Goal: Information Seeking & Learning: Learn about a topic

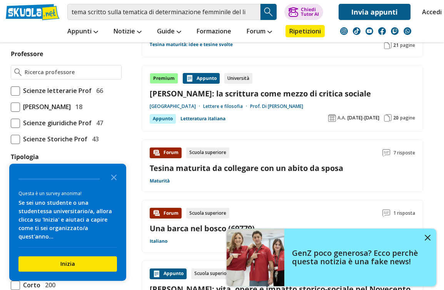
scroll to position [562, 0]
click at [430, 241] on img at bounding box center [428, 238] width 6 height 6
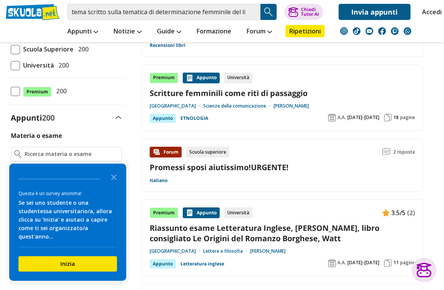
scroll to position [0, 0]
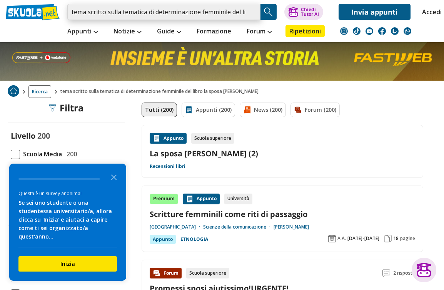
click at [252, 5] on input "tema scritto sulla tematica di determinazione femminile del libro la sposa [PER…" at bounding box center [163, 12] width 193 height 16
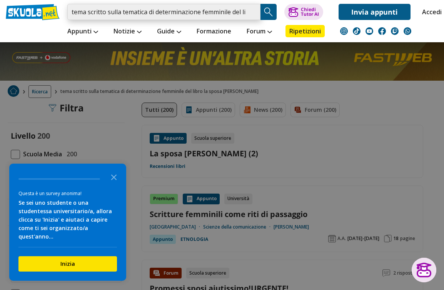
click at [255, 10] on input "tema scritto sulla tematica di determinazione femminile del libro la sposa [PER…" at bounding box center [163, 12] width 193 height 16
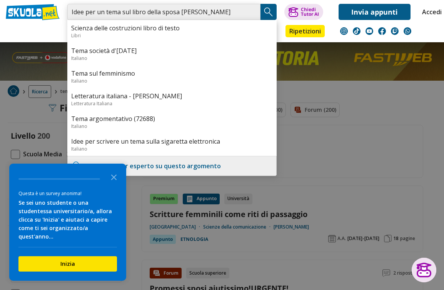
type input "Idee per un tema sul libro della sposa [PERSON_NAME]"
click at [272, 10] on img "Search Button" at bounding box center [269, 12] width 12 height 12
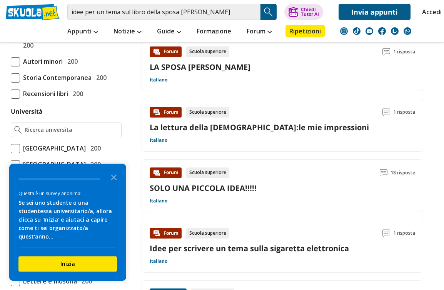
scroll to position [269, 0]
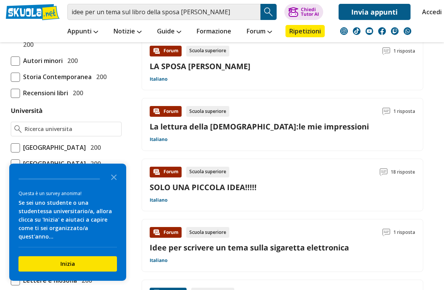
click at [168, 167] on div "Forum" at bounding box center [166, 172] width 32 height 11
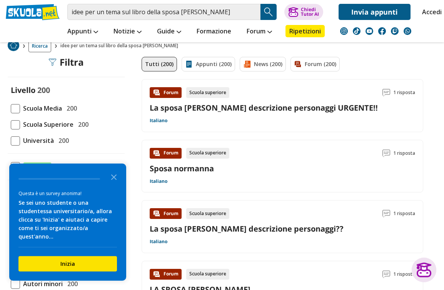
scroll to position [144, 0]
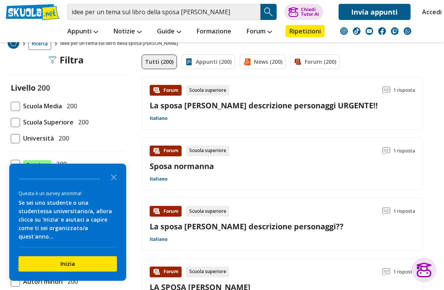
click at [163, 147] on div "Forum" at bounding box center [166, 151] width 32 height 11
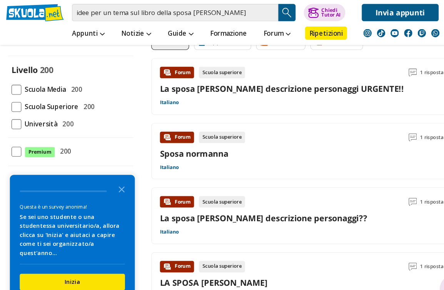
scroll to position [166, 0]
